Goal: Transaction & Acquisition: Purchase product/service

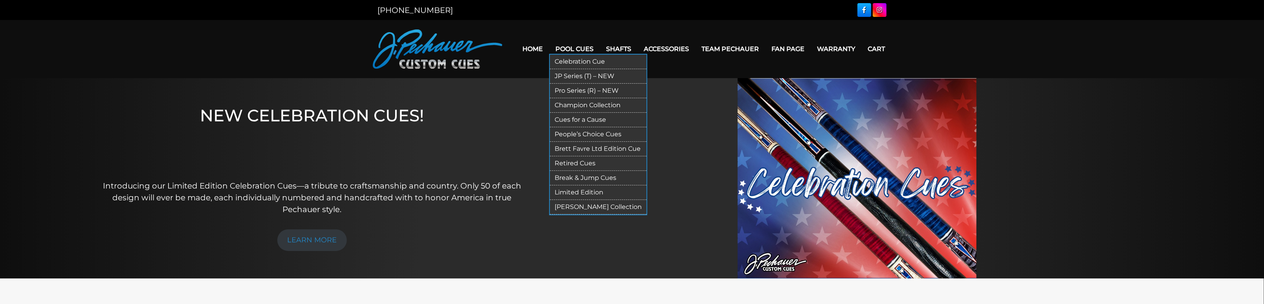
click at [579, 61] on link "Celebration Cue" at bounding box center [598, 62] width 97 height 15
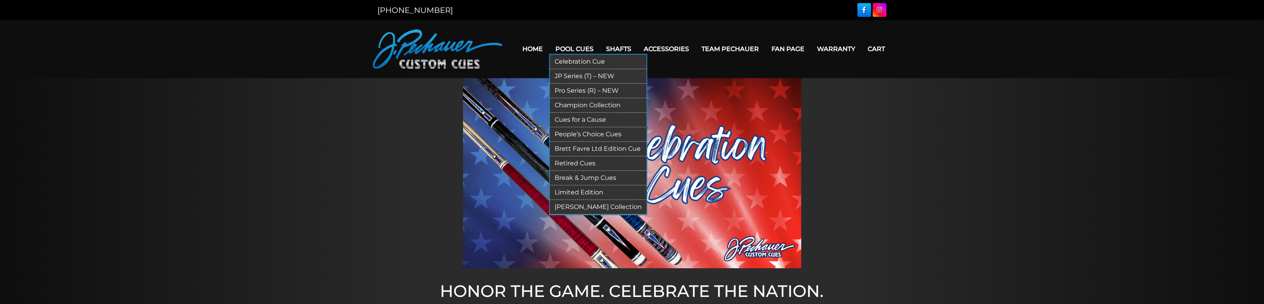
click at [577, 88] on link "Pro Series (R) – NEW" at bounding box center [598, 91] width 97 height 15
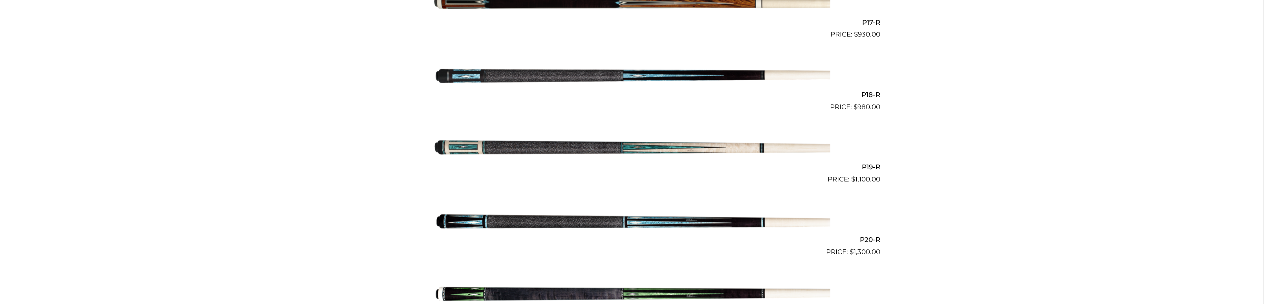
scroll to position [1453, 0]
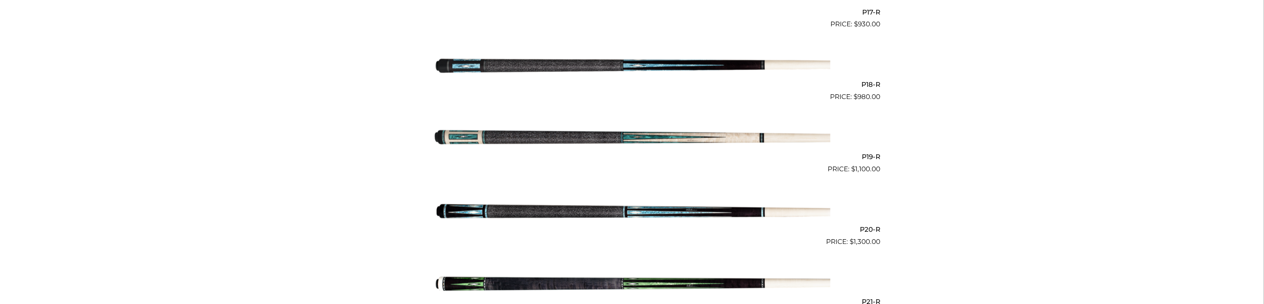
click at [562, 215] on img at bounding box center [632, 211] width 397 height 66
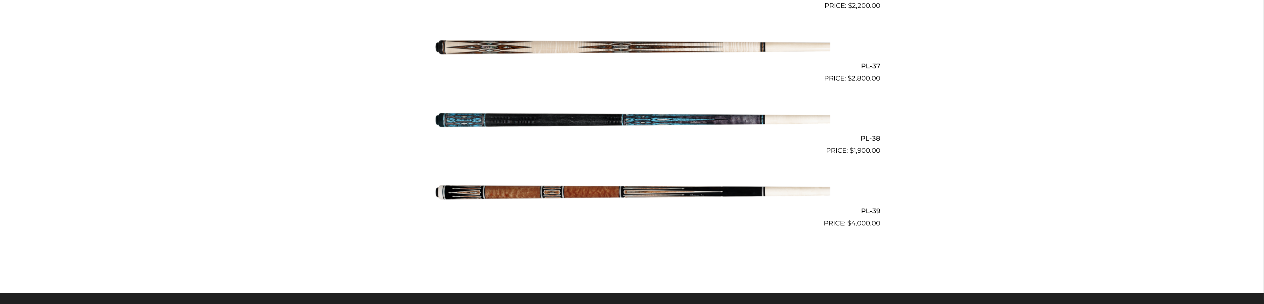
scroll to position [2231, 0]
